Goal: Task Accomplishment & Management: Manage account settings

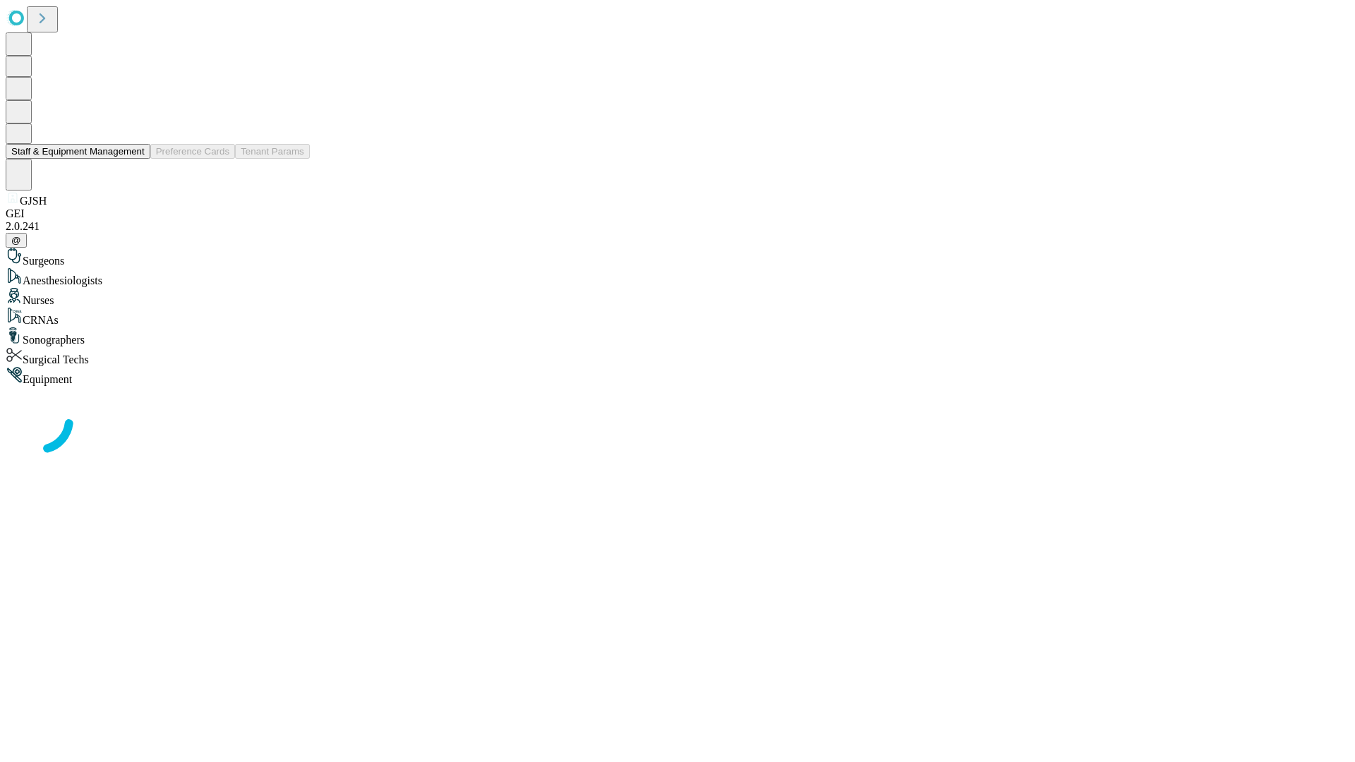
click at [135, 159] on button "Staff & Equipment Management" at bounding box center [78, 151] width 145 height 15
